Goal: Information Seeking & Learning: Learn about a topic

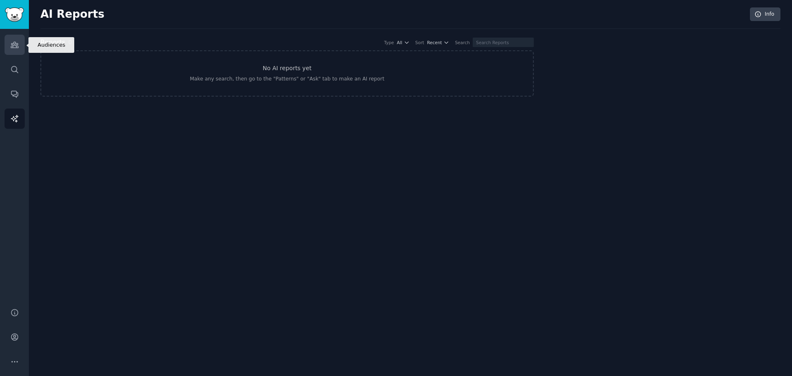
click at [11, 50] on link "Audiences" at bounding box center [15, 45] width 20 height 20
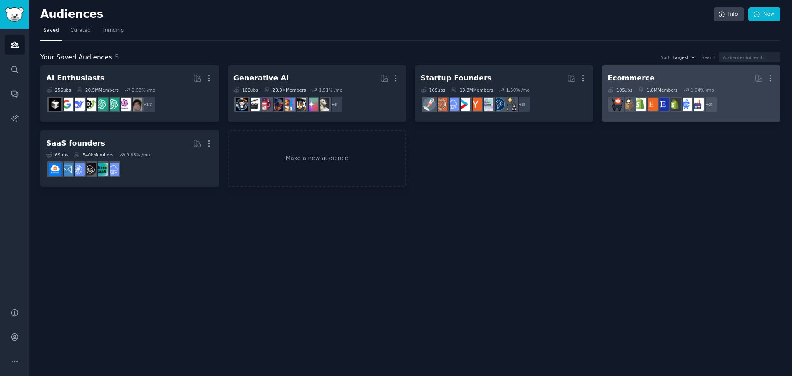
click at [699, 76] on h2 "Ecommerce More" at bounding box center [691, 78] width 167 height 14
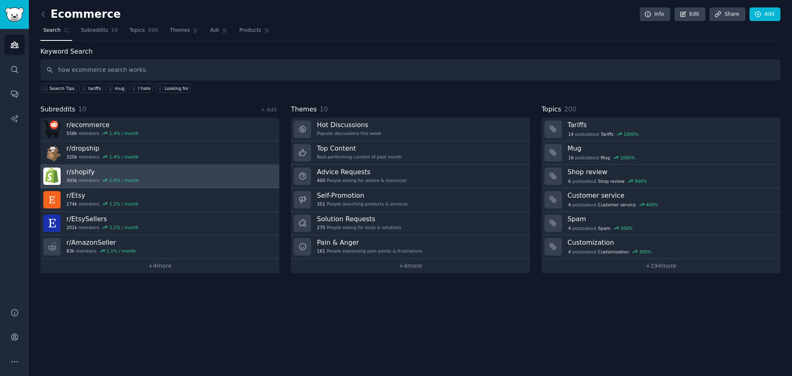
type input "how ecommerce search works"
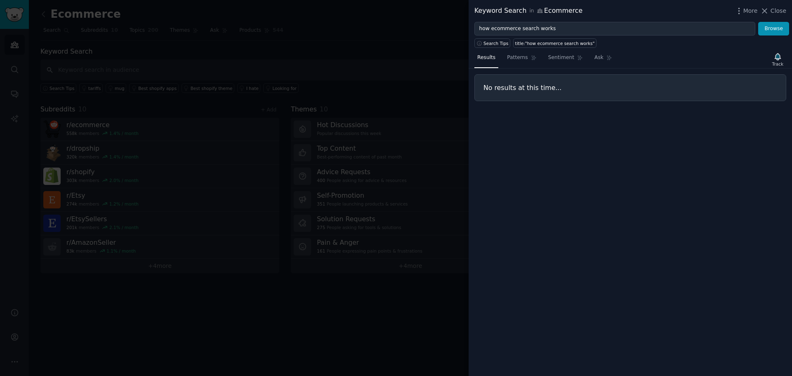
click at [774, 7] on span "Close" at bounding box center [779, 11] width 16 height 9
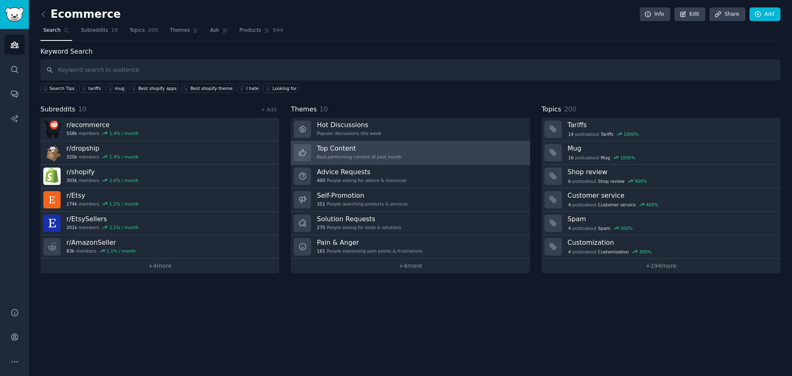
click at [350, 154] on div "Best-performing content of past month" at bounding box center [359, 157] width 85 height 6
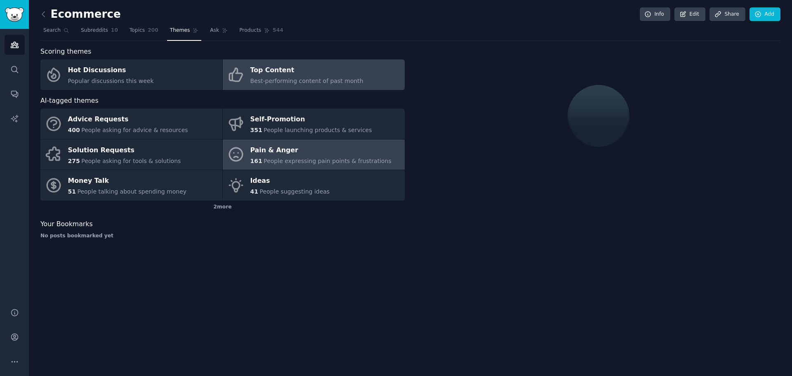
drag, startPoint x: 346, startPoint y: 154, endPoint x: 357, endPoint y: 148, distance: 12.5
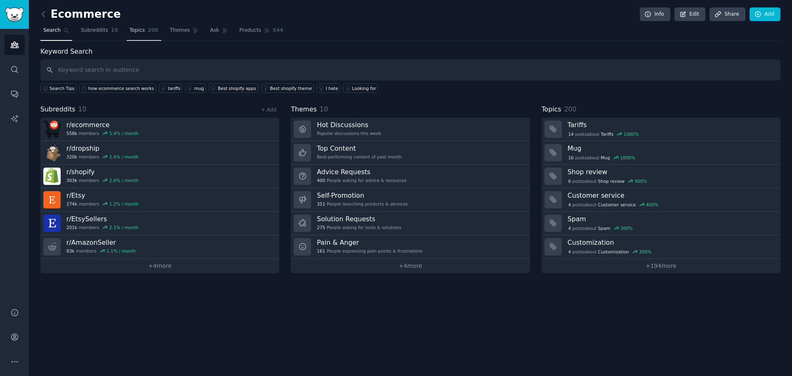
click at [139, 33] on link "Topics 200" at bounding box center [144, 32] width 35 height 17
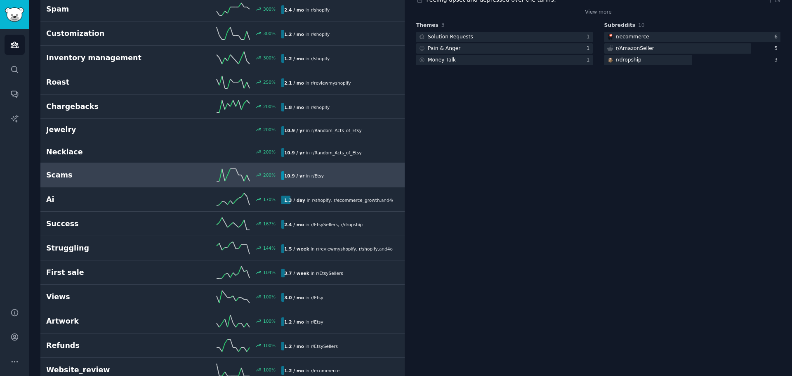
scroll to position [289, 0]
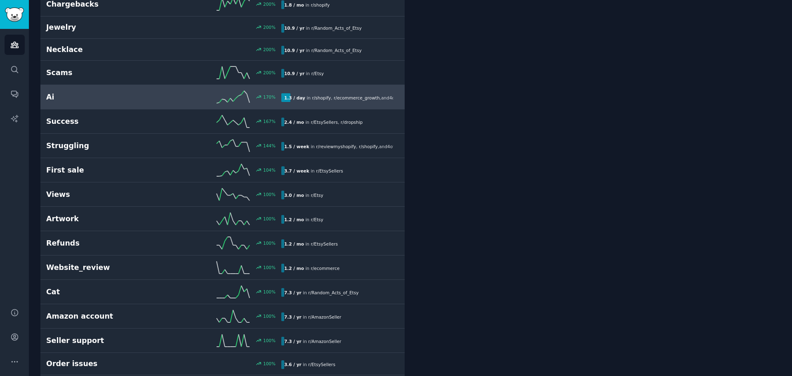
click at [99, 89] on link "Ai 170 % 1.3 / day in r/ shopify , r/ ecommerce_growth , and 4 other s" at bounding box center [222, 97] width 364 height 24
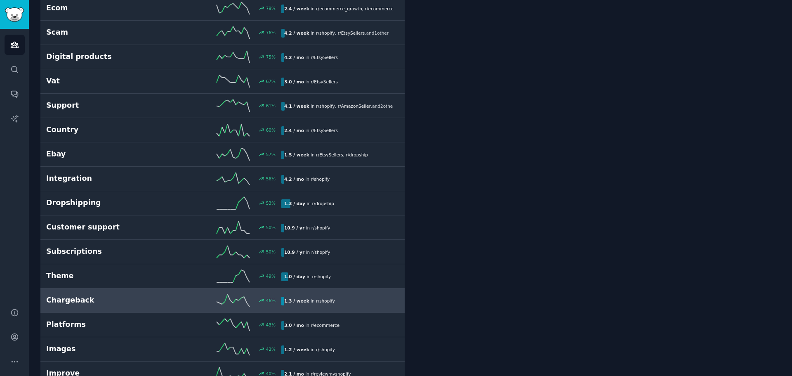
scroll to position [872, 0]
